Goal: Information Seeking & Learning: Learn about a topic

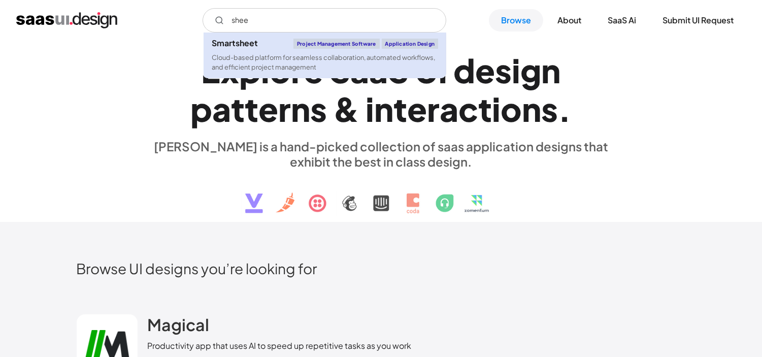
click at [281, 61] on div "Cloud-based platform for seamless collaboration, automated workflows, and effic…" at bounding box center [325, 62] width 227 height 19
type input "shee"
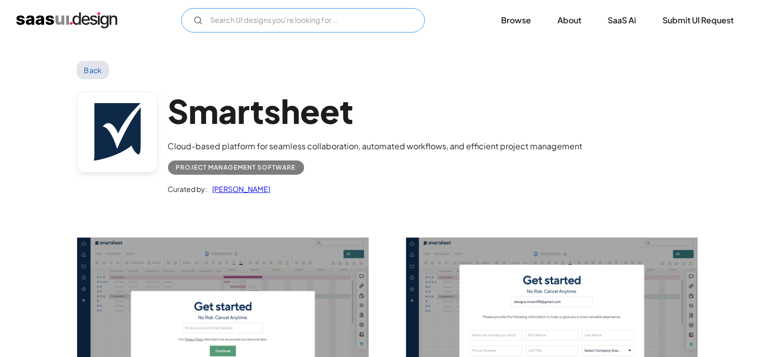
click at [287, 27] on input "Email Form" at bounding box center [303, 20] width 244 height 24
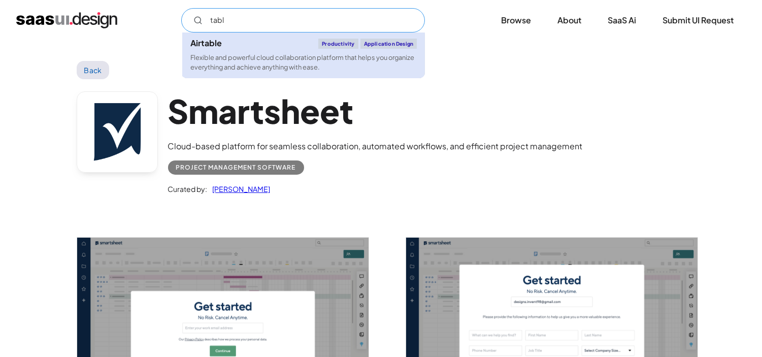
click at [267, 54] on div "Flexible and powerful cloud collaboration platform that helps you organize ever…" at bounding box center [303, 62] width 227 height 19
type input "tabl"
